Goal: Task Accomplishment & Management: Manage account settings

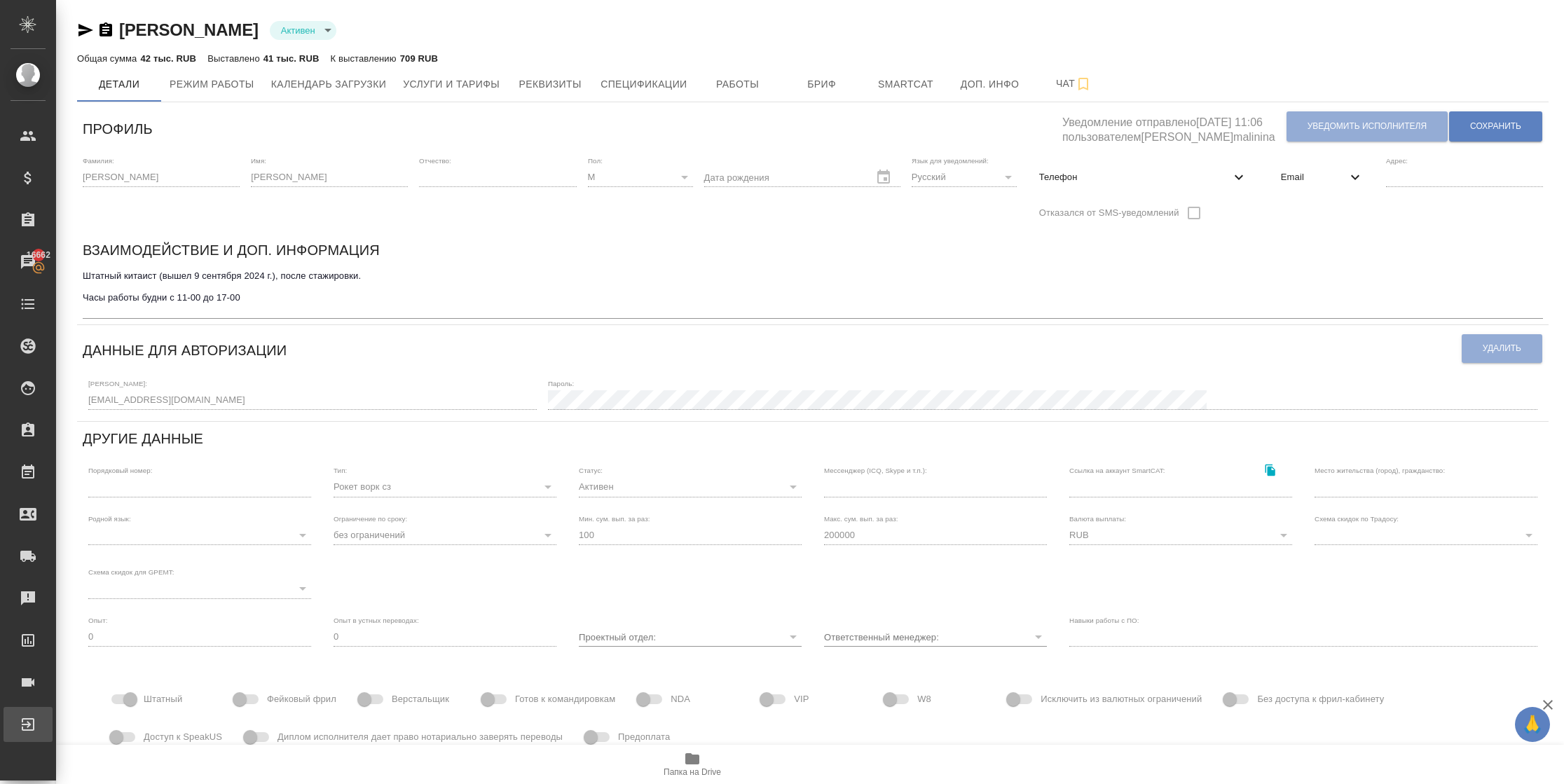
click at [28, 696] on div "Выйти" at bounding box center [11, 724] width 35 height 21
click at [58, 696] on div ".cls-1 fill:#fff; AWATERA r_pm r_pm Клиенты Спецификации Заказы 16662 Чаты Todo…" at bounding box center [782, 392] width 1564 height 784
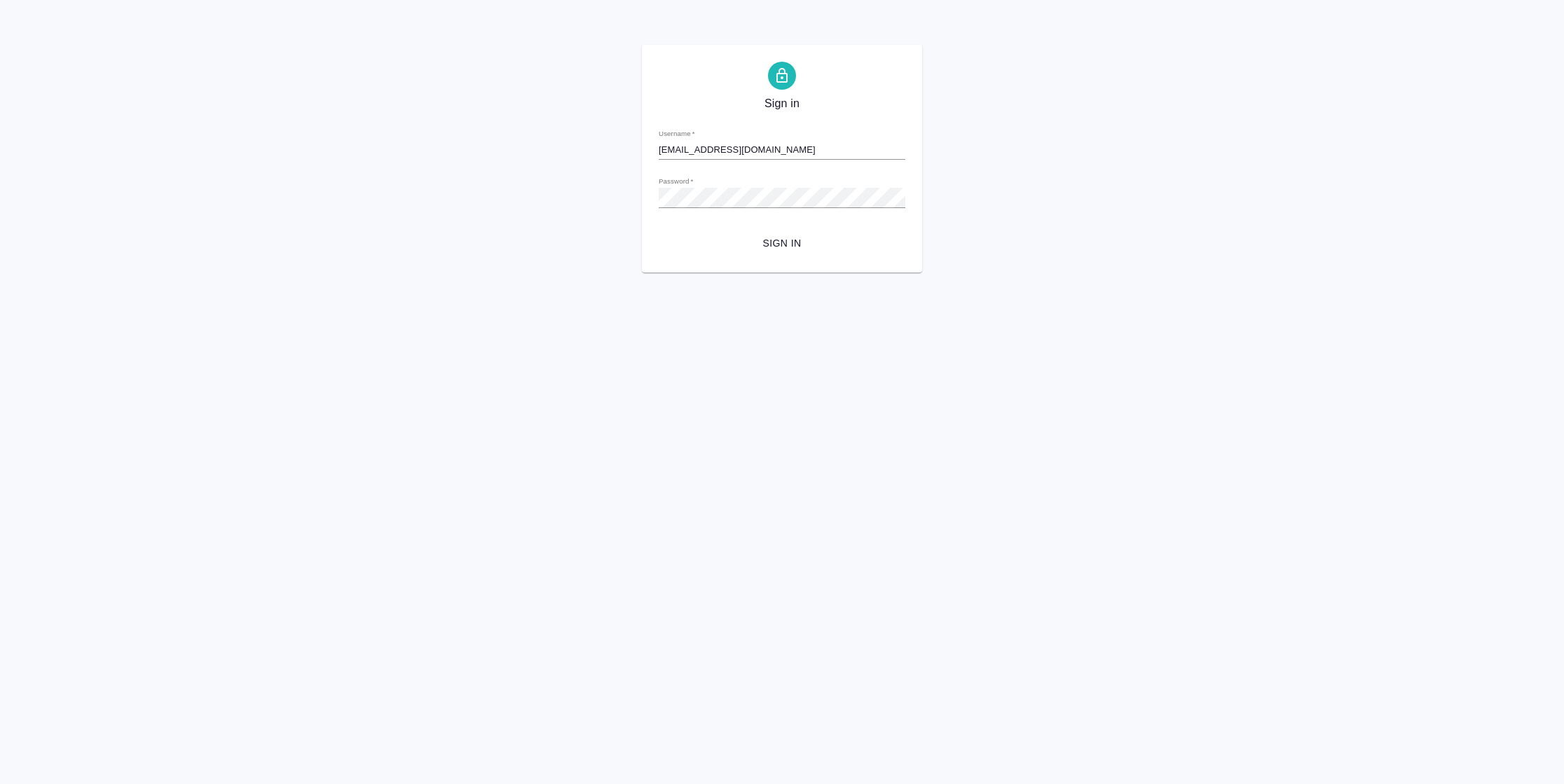
click at [797, 147] on input "r_pm@awatera.com" at bounding box center [782, 150] width 247 height 20
type input "i.semenets@awatera.com"
click at [797, 236] on span "Sign in" at bounding box center [782, 243] width 224 height 18
